Goal: Find specific page/section: Find specific page/section

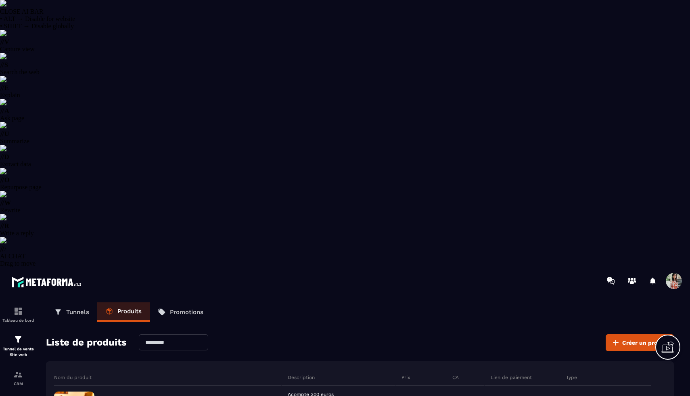
select select "******"
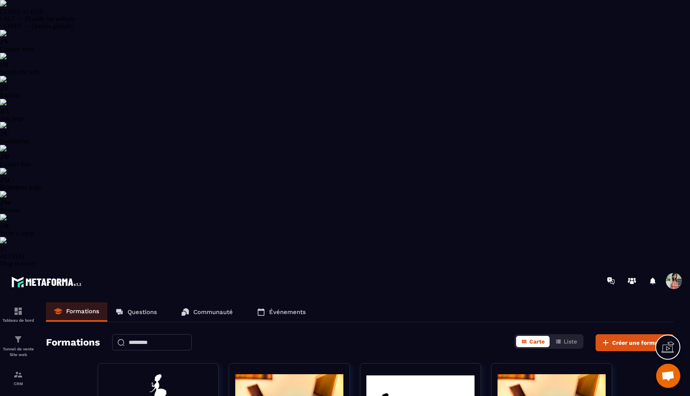
click at [140, 308] on p "Questions" at bounding box center [142, 311] width 29 height 7
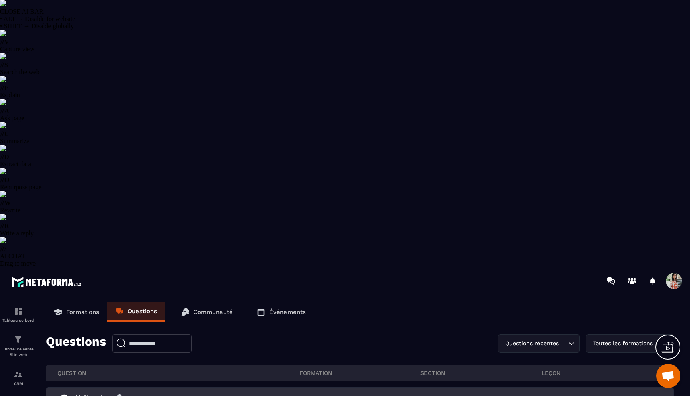
click at [153, 394] on div "M Chapuis 1 [PERSON_NAME] - [DATE]" at bounding box center [179, 401] width 242 height 14
